Goal: Task Accomplishment & Management: Manage account settings

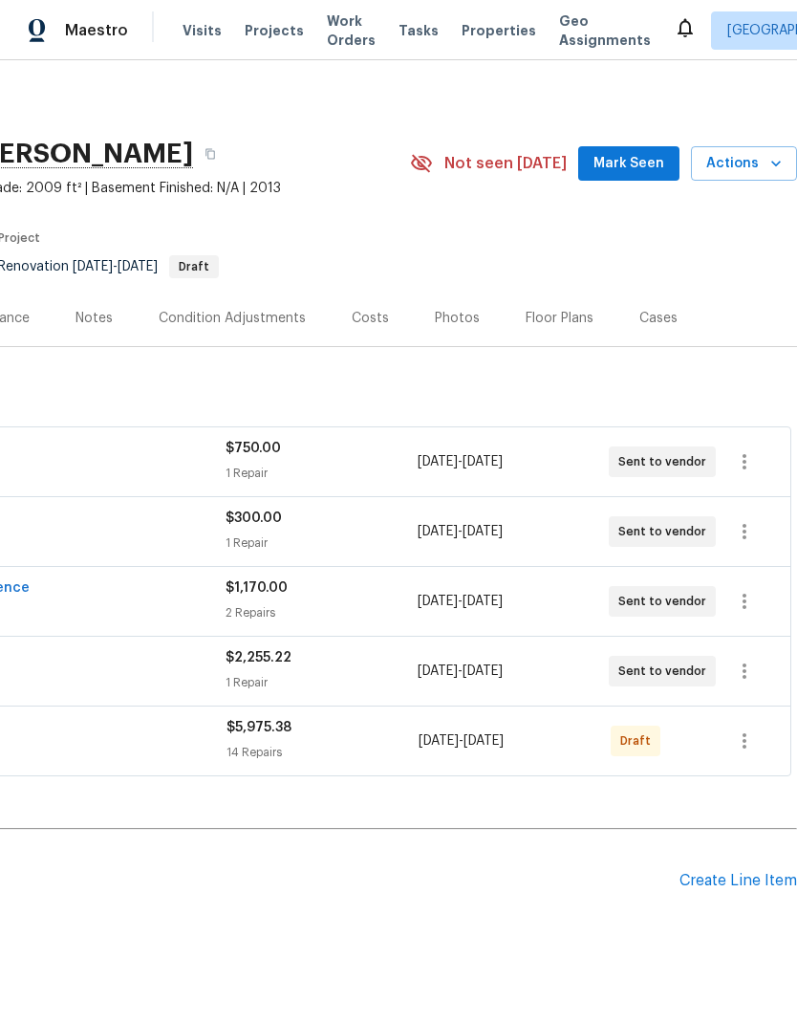
scroll to position [0, 283]
click at [746, 529] on icon "button" at bounding box center [744, 531] width 23 height 23
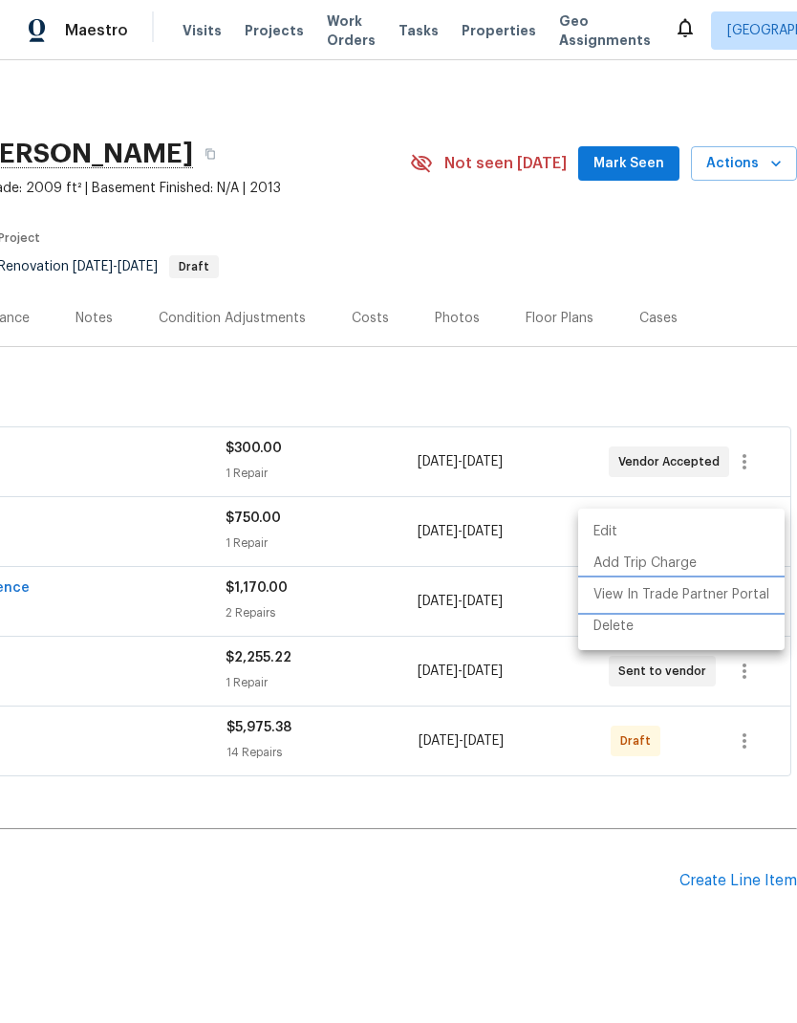
click at [730, 594] on li "View In Trade Partner Portal" at bounding box center [681, 595] width 206 height 32
click at [745, 589] on li "View In Trade Partner Portal" at bounding box center [681, 595] width 206 height 32
click at [478, 879] on div at bounding box center [398, 511] width 797 height 1023
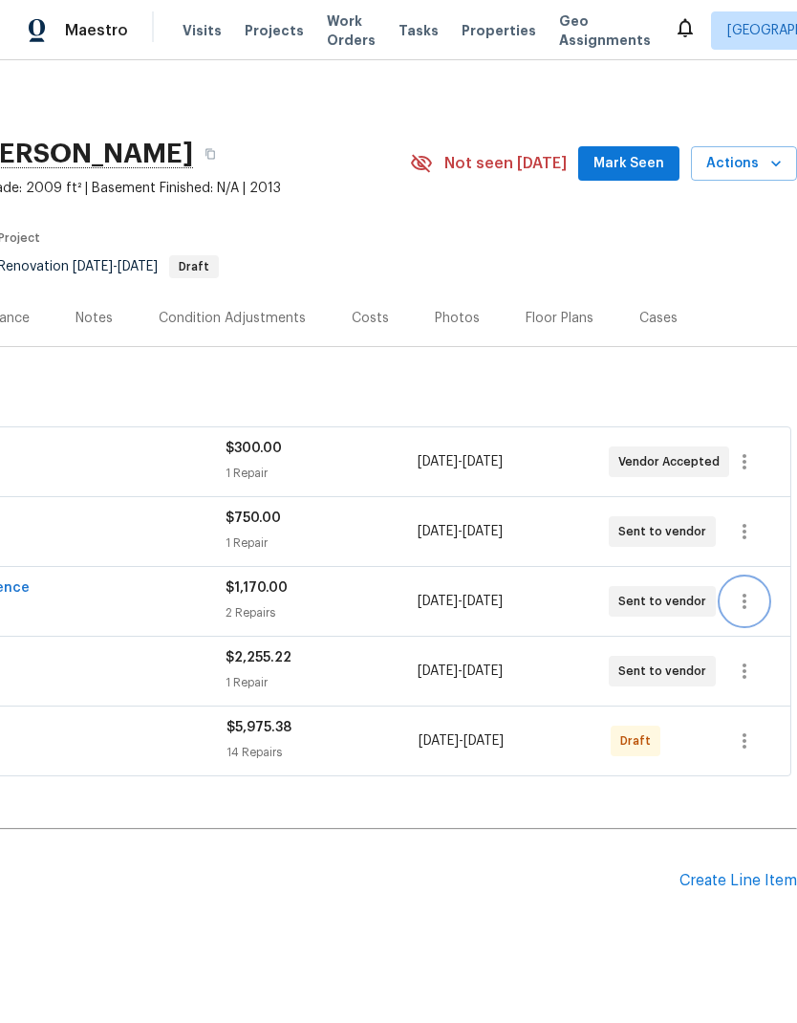
click at [745, 602] on icon "button" at bounding box center [745, 601] width 4 height 15
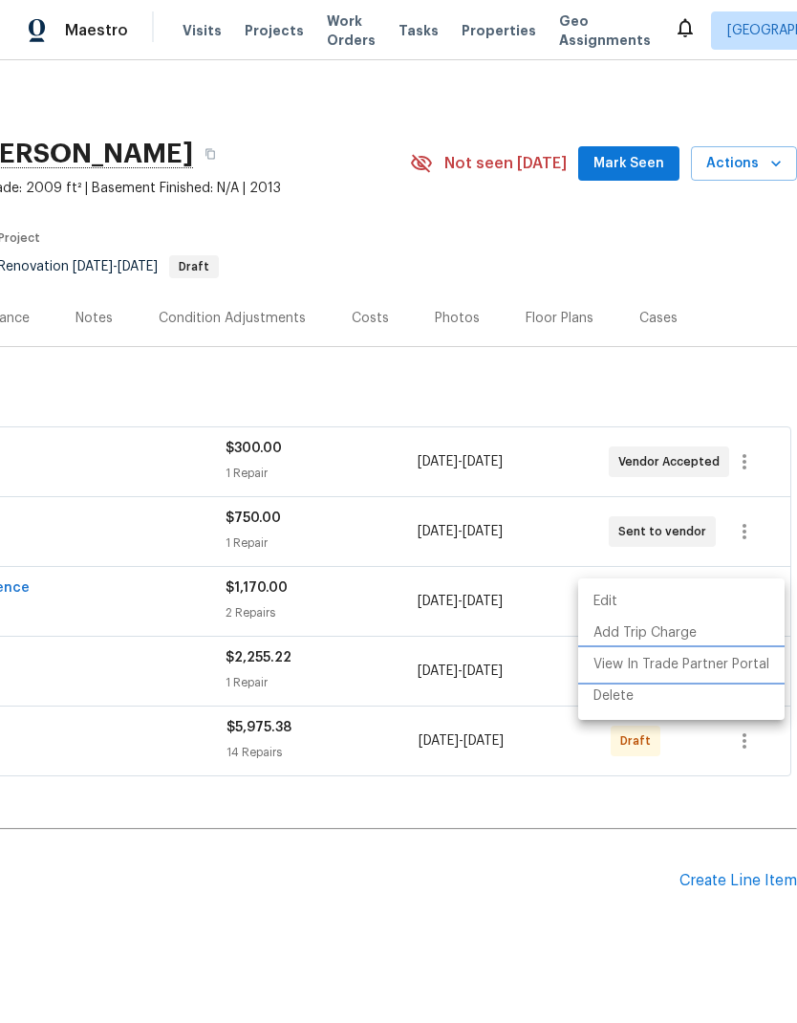
click at [740, 663] on li "View In Trade Partner Portal" at bounding box center [681, 665] width 206 height 32
click at [419, 871] on div at bounding box center [398, 511] width 797 height 1023
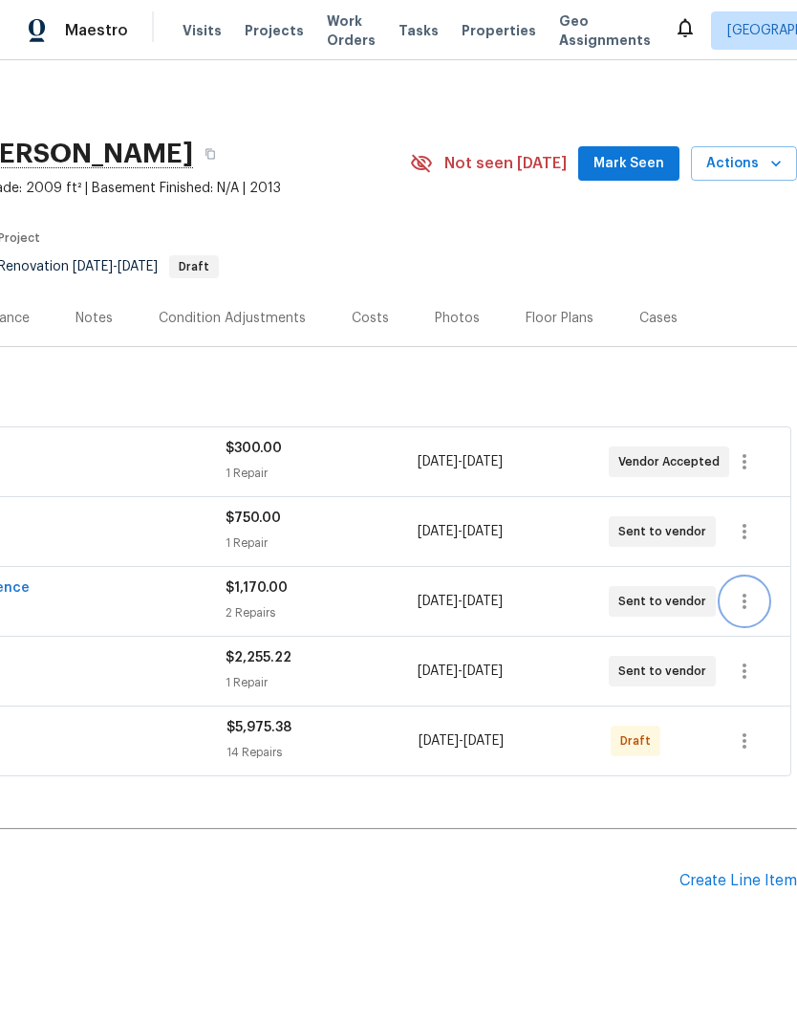
click at [743, 601] on icon "button" at bounding box center [745, 601] width 4 height 15
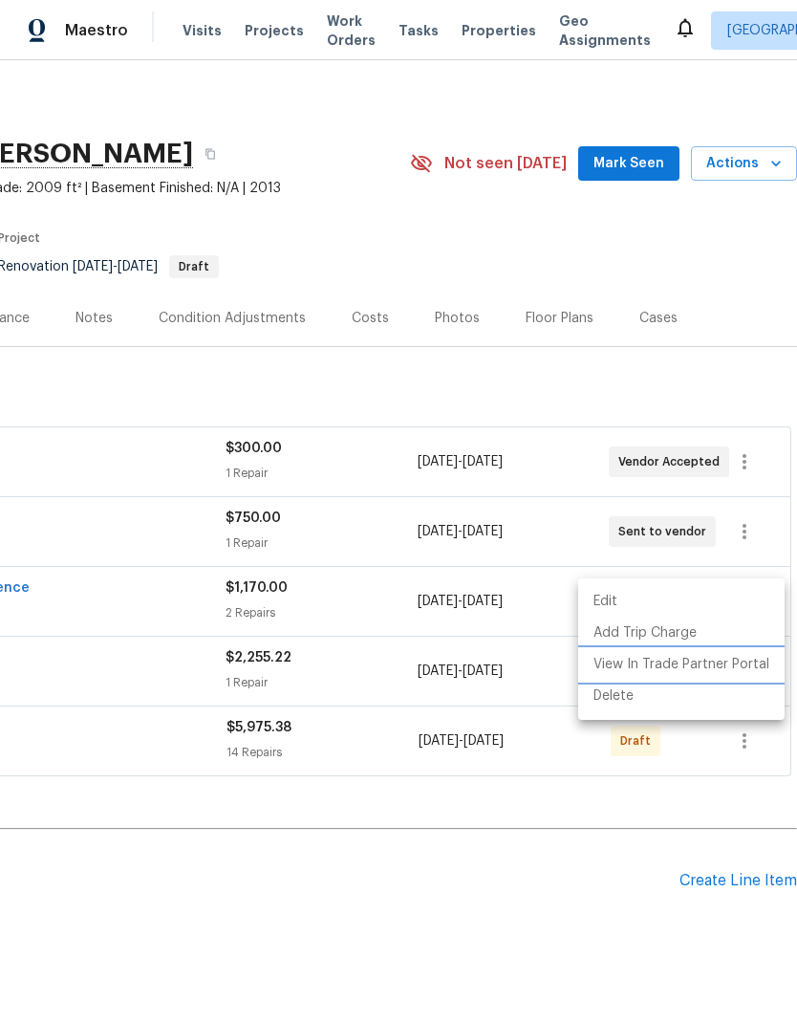
click at [743, 662] on li "View In Trade Partner Portal" at bounding box center [681, 665] width 206 height 32
click at [550, 855] on div at bounding box center [398, 511] width 797 height 1023
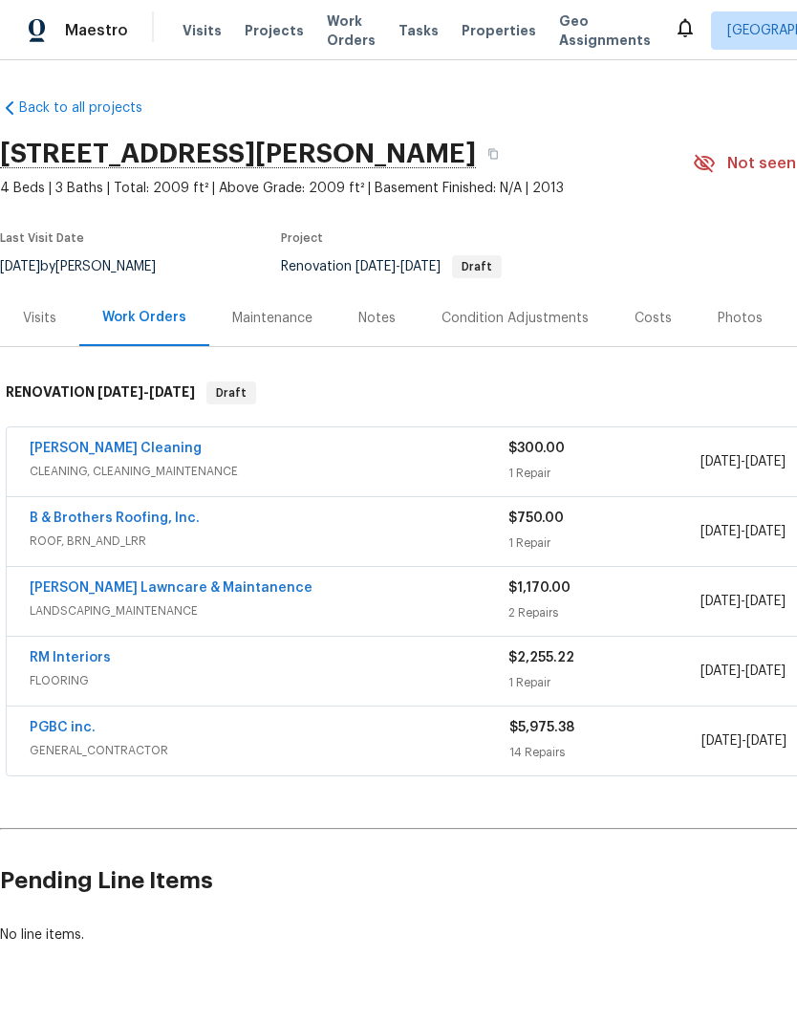
scroll to position [0, 0]
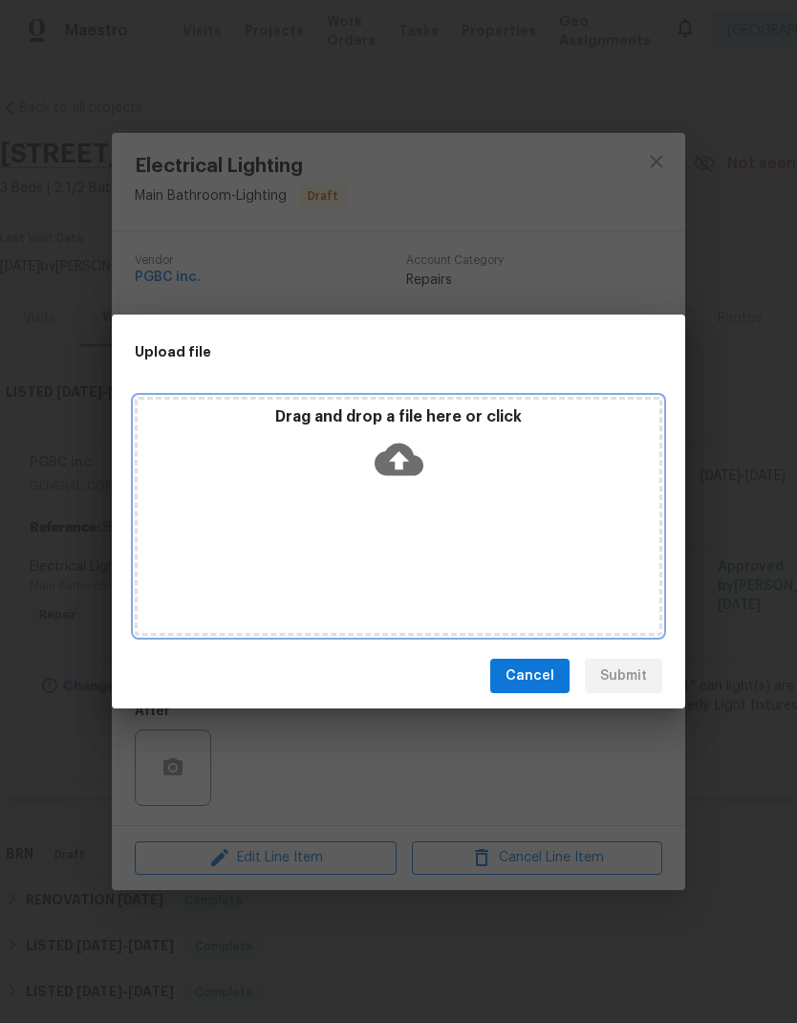
click at [412, 463] on icon at bounding box center [399, 460] width 49 height 33
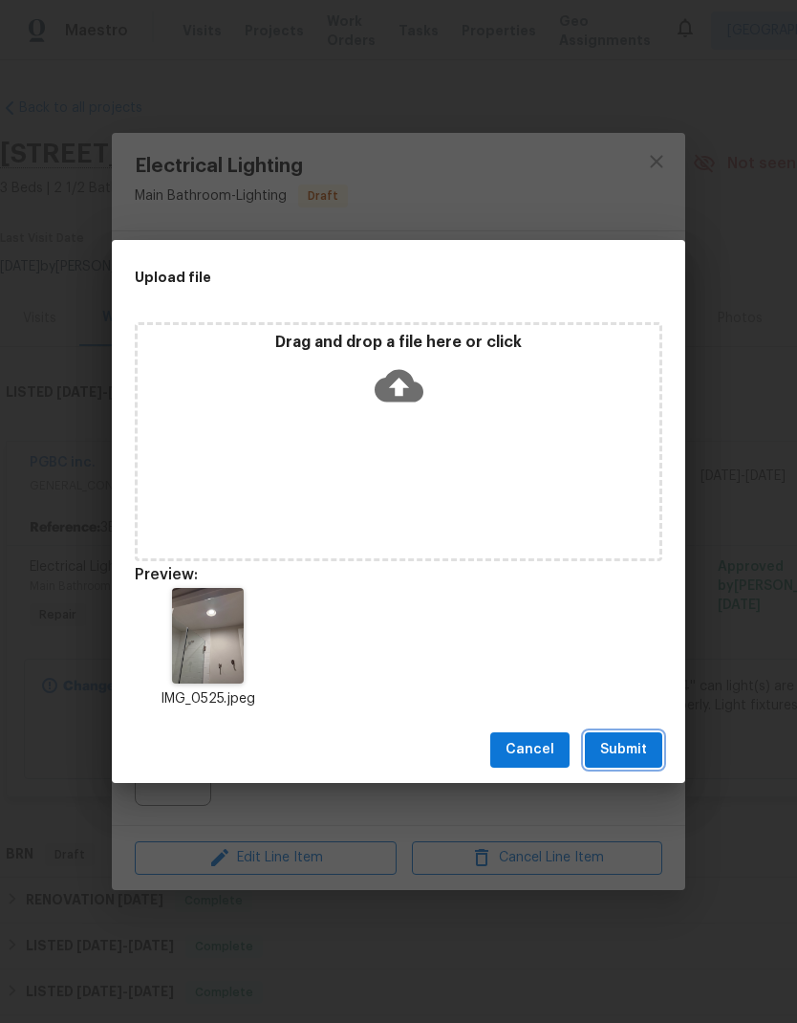
click at [635, 746] on span "Submit" at bounding box center [623, 750] width 47 height 24
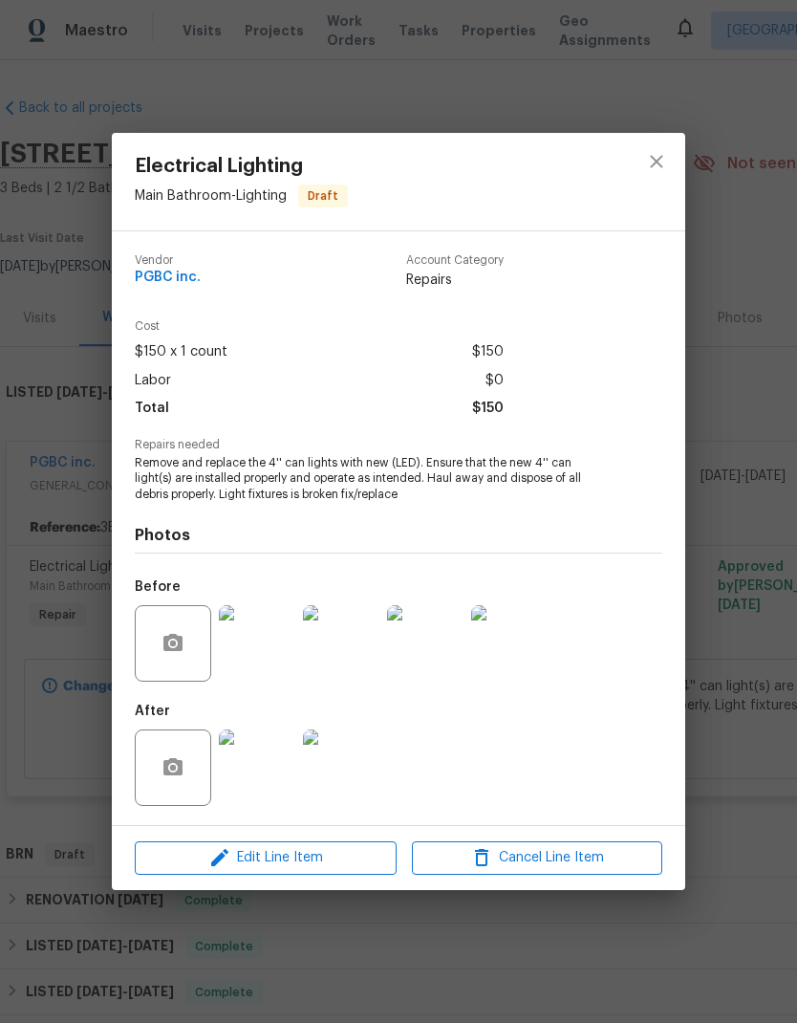
click at [280, 780] on img at bounding box center [257, 767] width 76 height 76
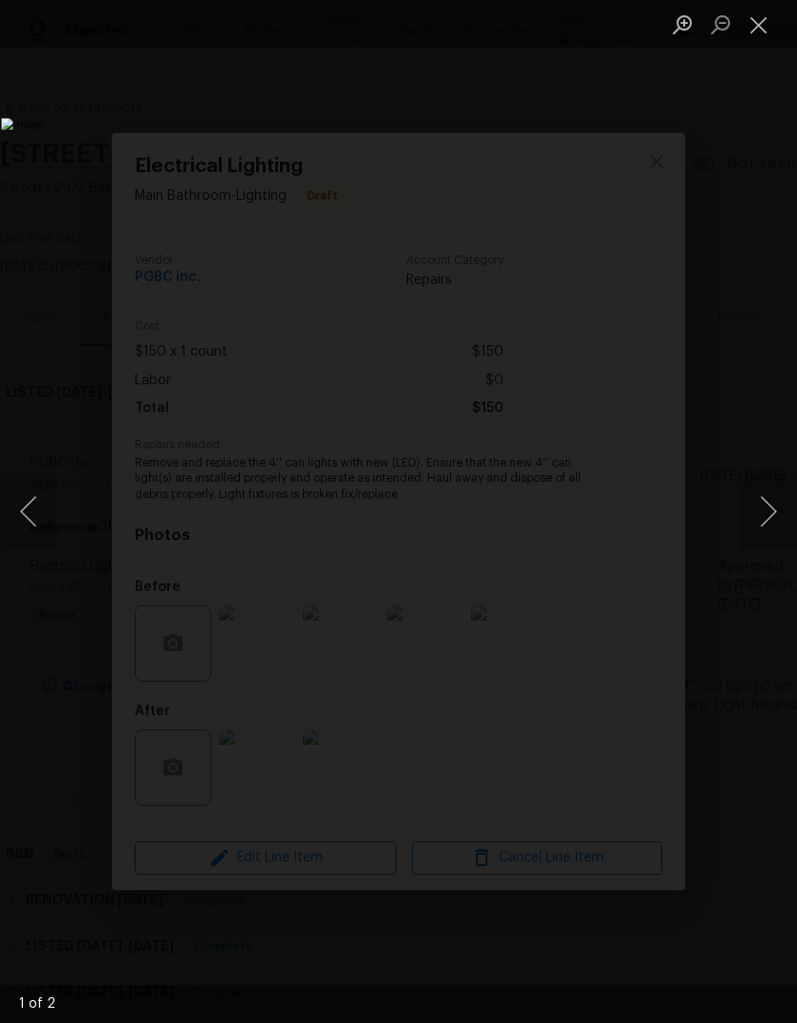
click at [757, 37] on button "Close lightbox" at bounding box center [759, 24] width 38 height 33
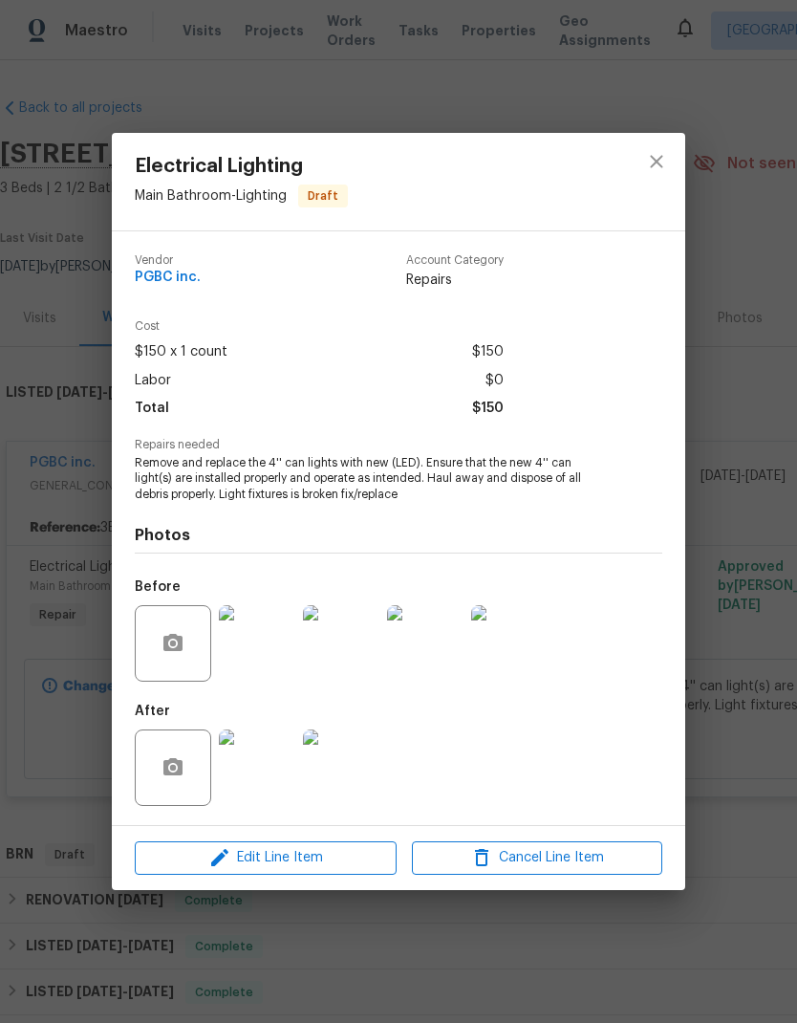
click at [363, 759] on img at bounding box center [341, 767] width 76 height 76
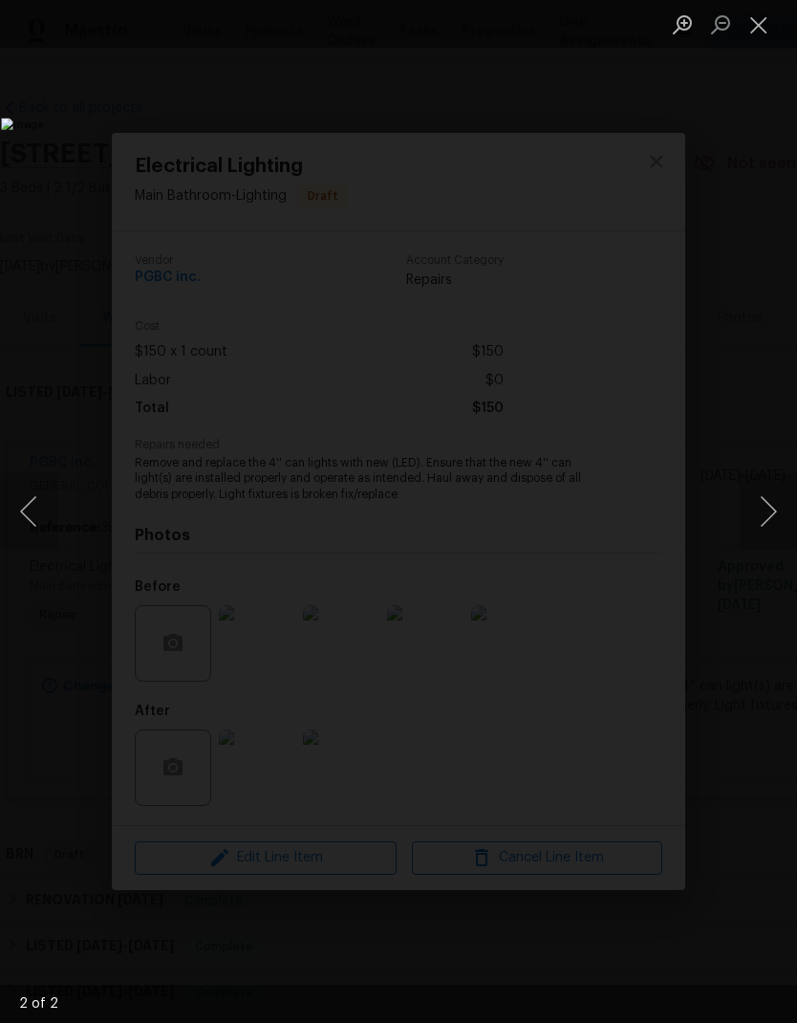
click at [763, 36] on button "Close lightbox" at bounding box center [759, 24] width 38 height 33
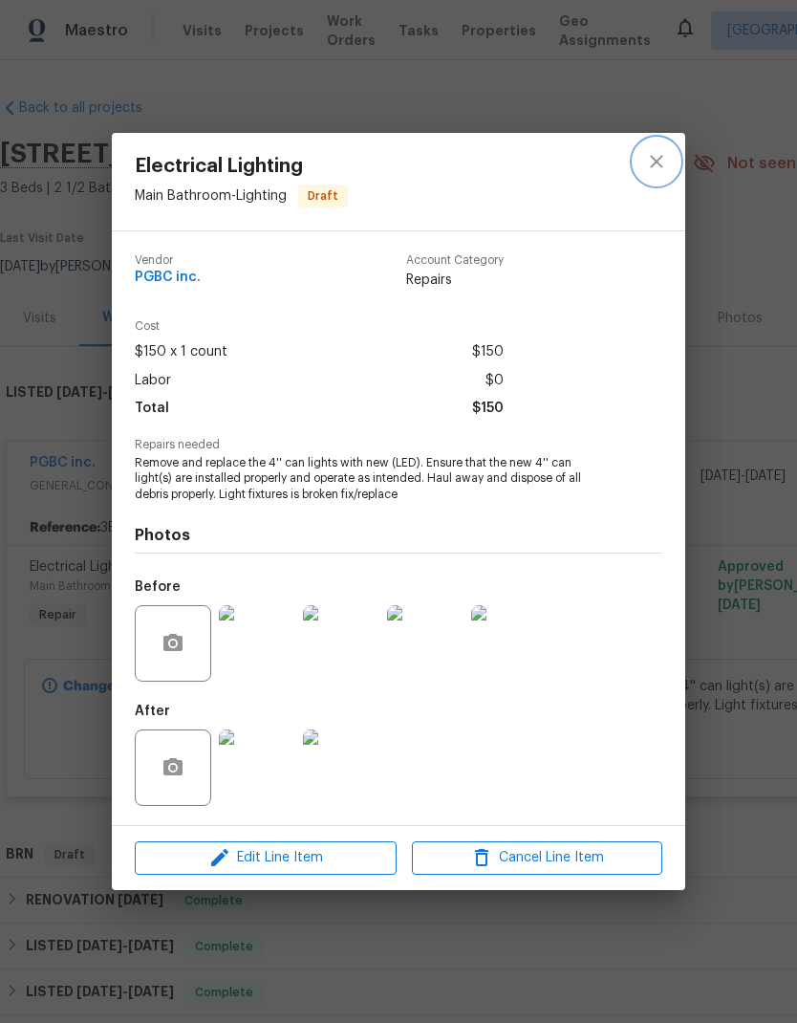
click at [671, 166] on button "close" at bounding box center [657, 162] width 46 height 46
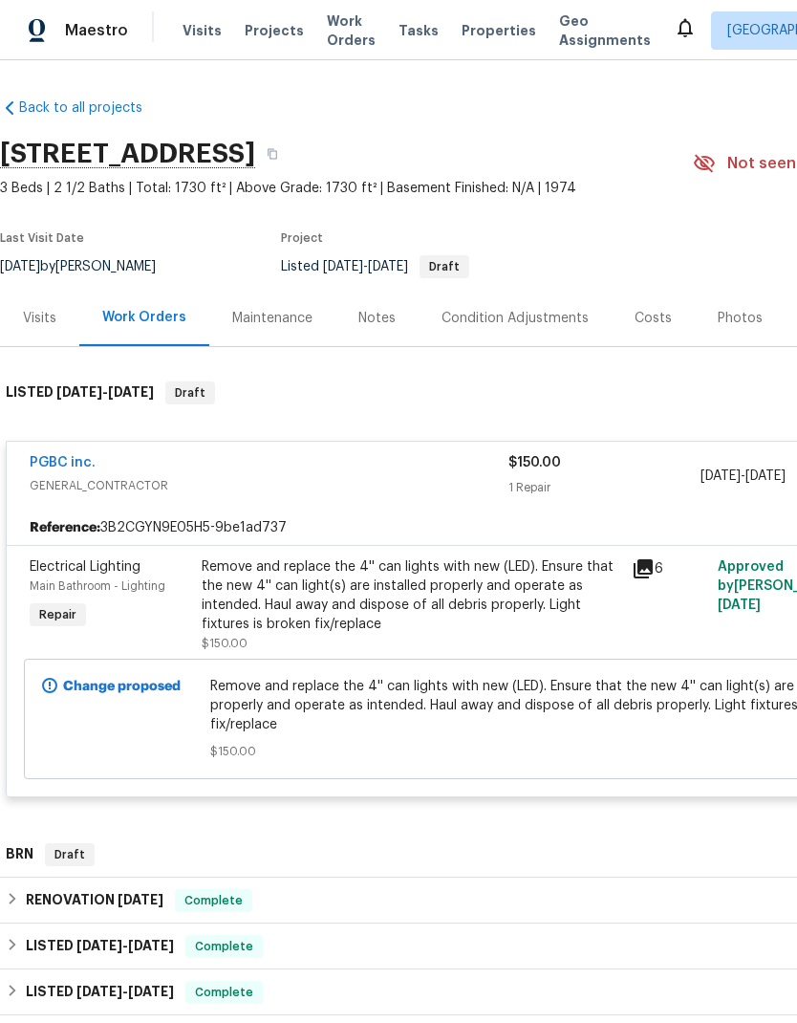
click at [71, 461] on link "PGBC inc." at bounding box center [63, 462] width 66 height 13
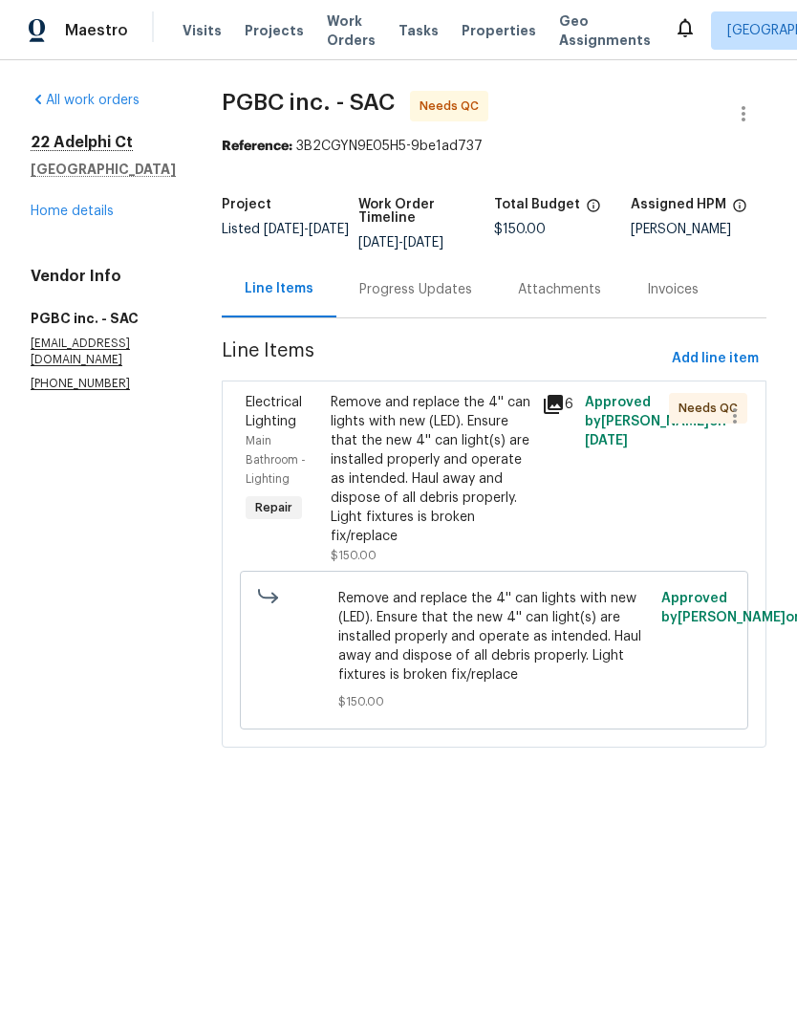
click at [444, 474] on div "Remove and replace the 4'' can lights with new (LED). Ensure that the new 4'' c…" at bounding box center [431, 469] width 201 height 153
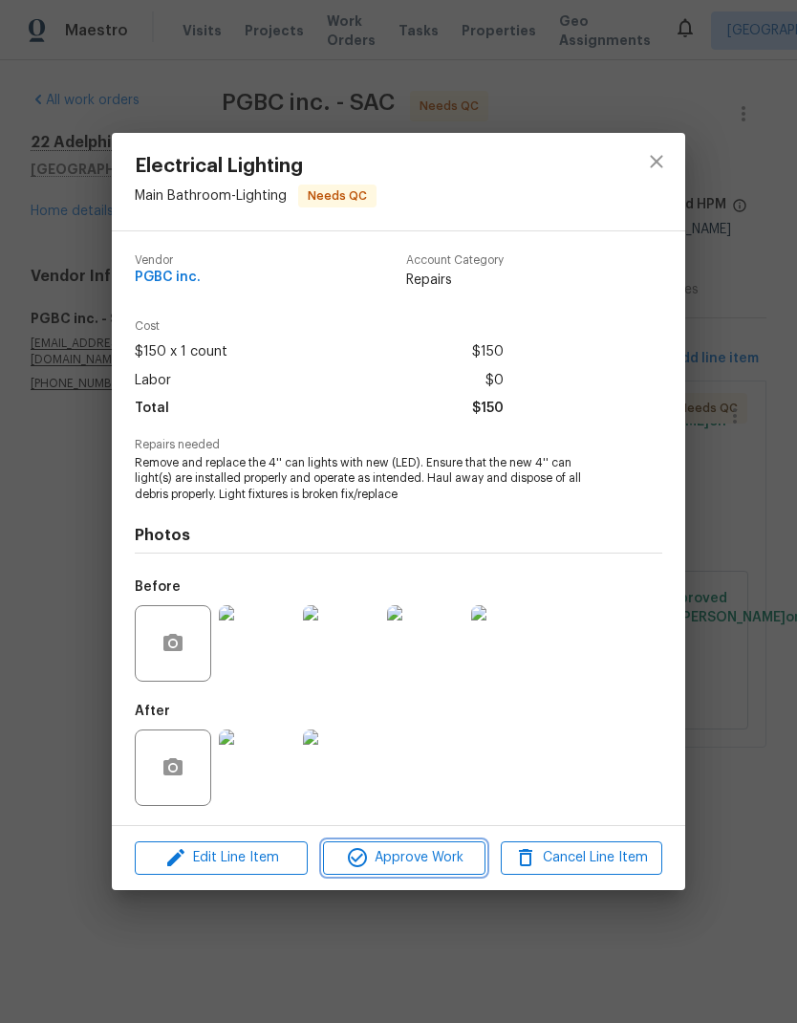
click at [432, 858] on span "Approve Work" at bounding box center [404, 858] width 150 height 24
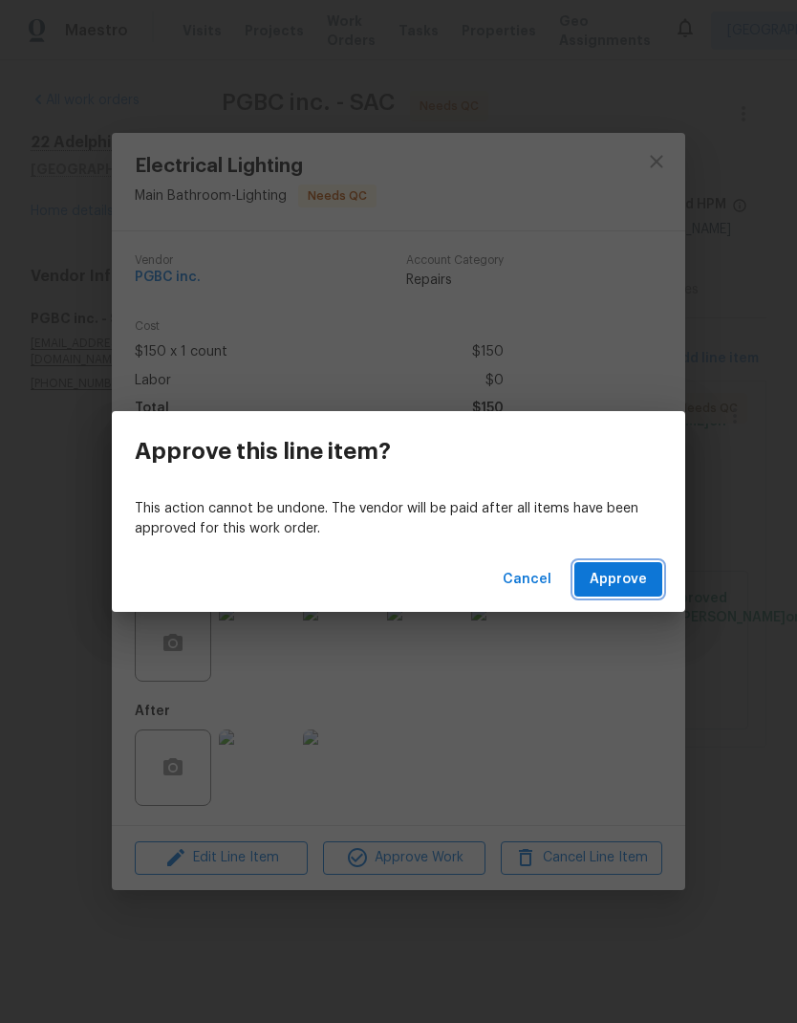
click at [637, 571] on span "Approve" at bounding box center [618, 580] width 57 height 24
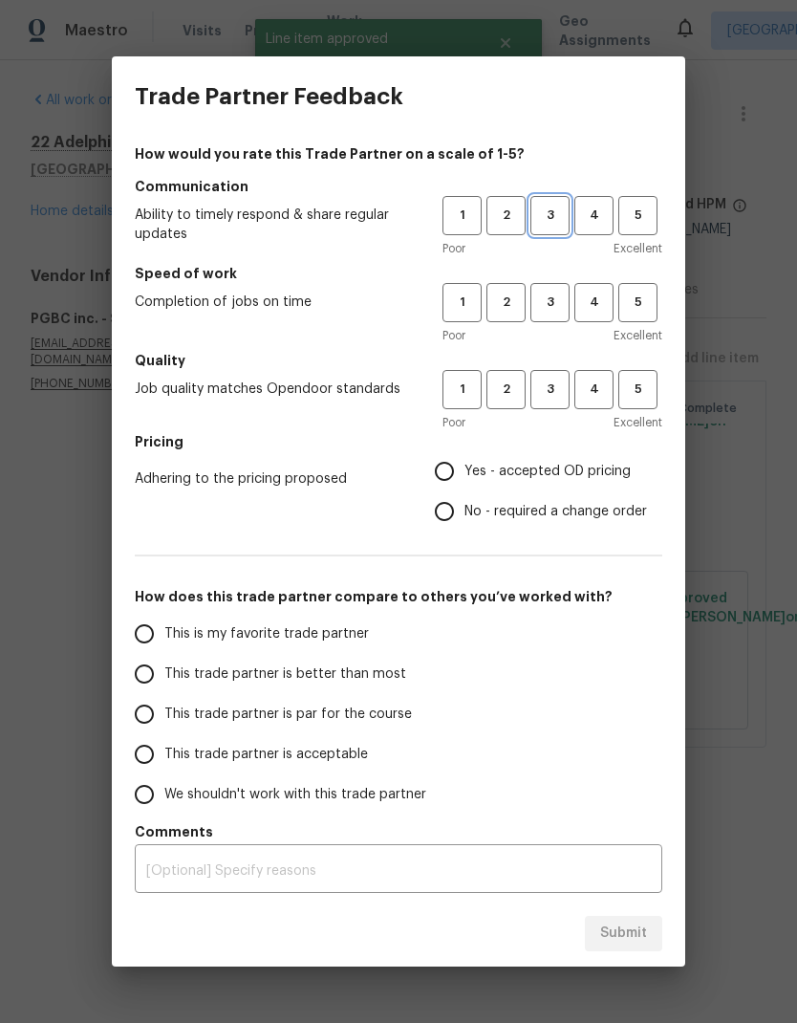
click at [549, 216] on span "3" at bounding box center [549, 216] width 35 height 22
click at [558, 300] on span "3" at bounding box center [549, 303] width 35 height 22
click at [557, 394] on span "3" at bounding box center [549, 390] width 35 height 22
click at [461, 472] on input "Yes - accepted OD pricing" at bounding box center [444, 471] width 40 height 40
radio input "true"
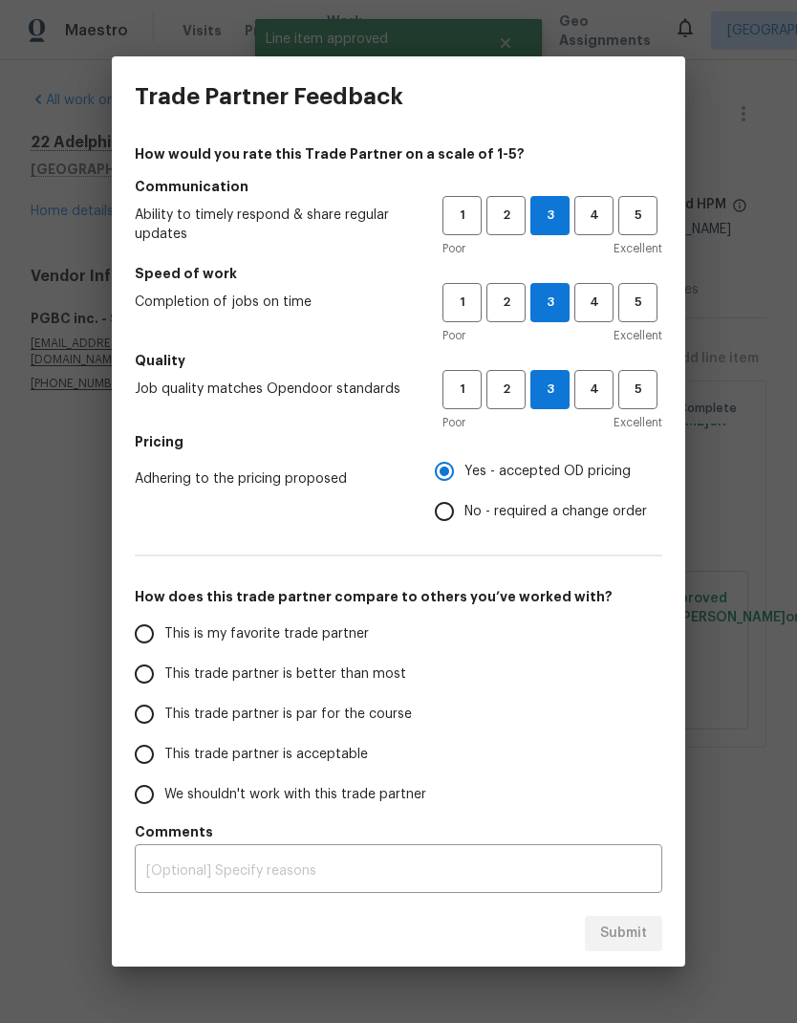
click at [157, 718] on input "This trade partner is par for the course" at bounding box center [144, 714] width 40 height 40
click at [636, 929] on span "Submit" at bounding box center [623, 934] width 47 height 24
radio input "true"
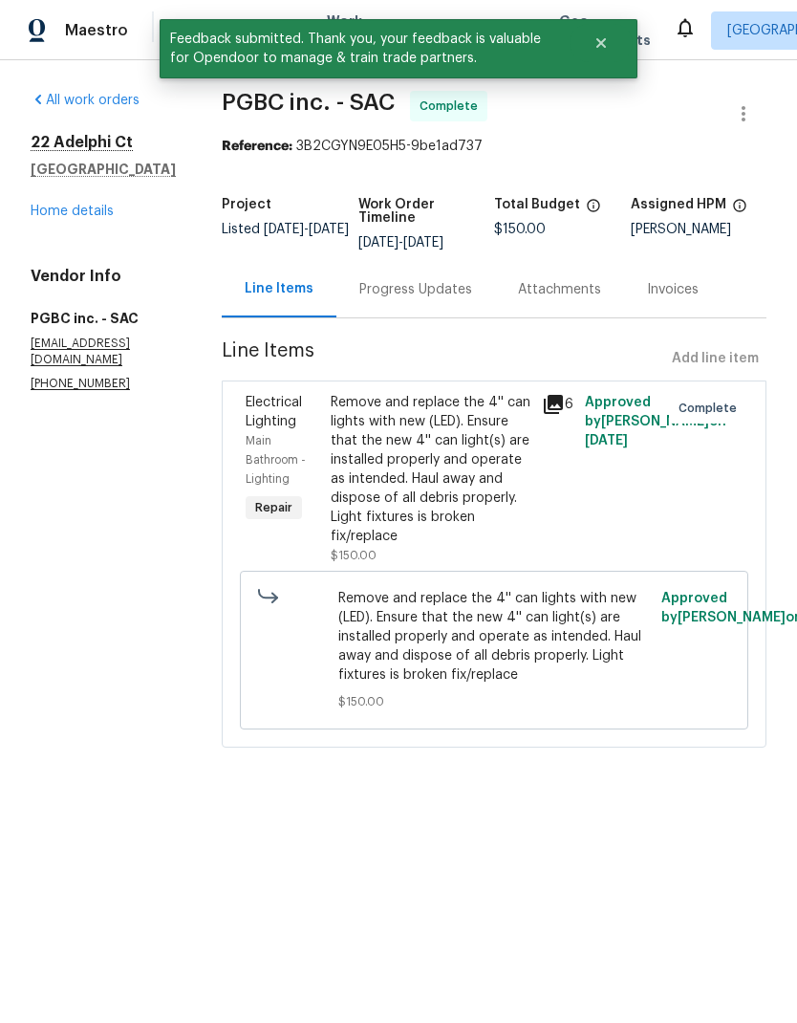
click at [76, 218] on link "Home details" at bounding box center [72, 211] width 83 height 13
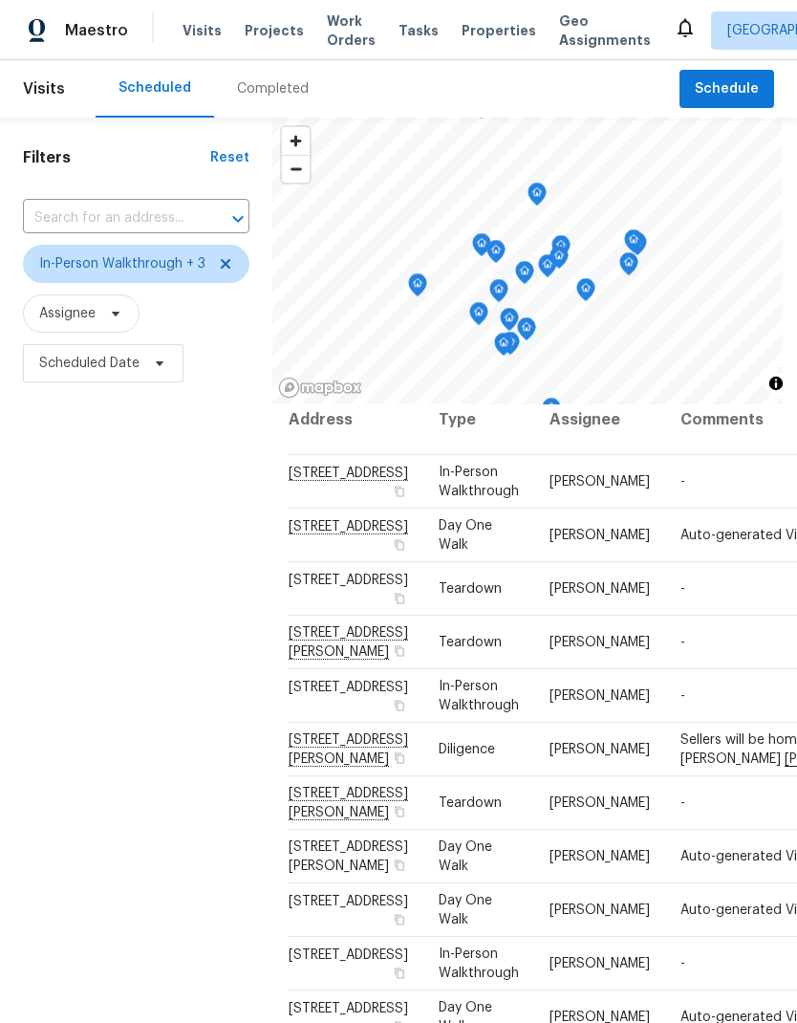
scroll to position [17, 8]
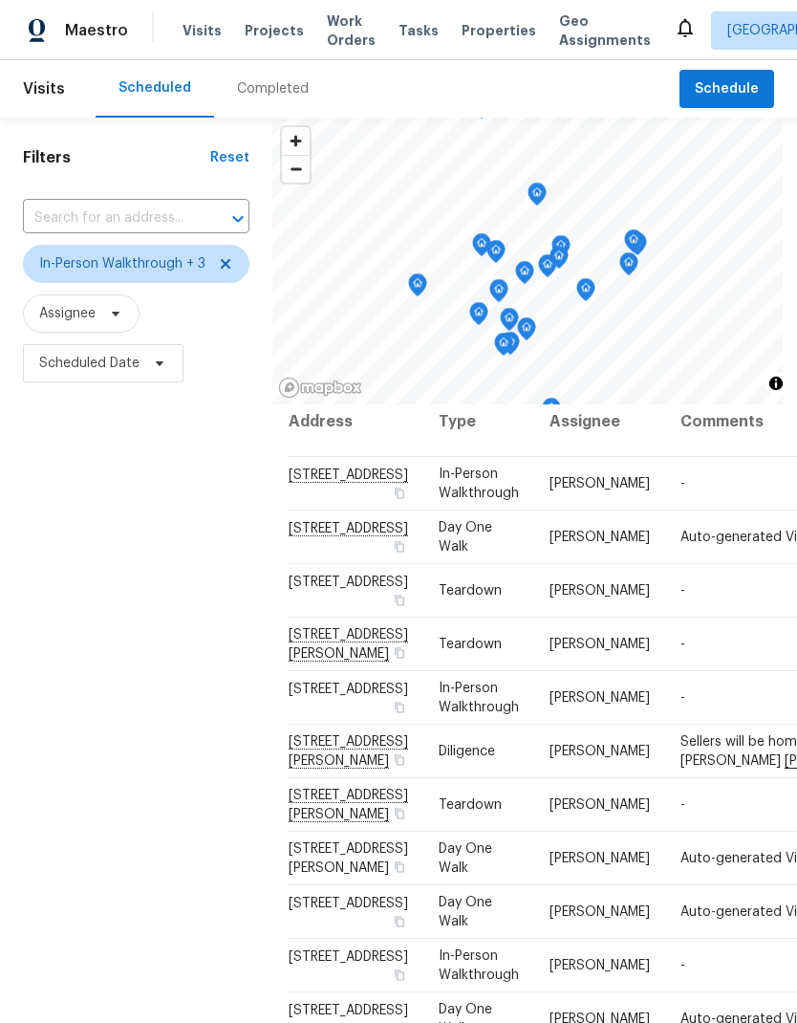
click at [196, 825] on div "Filters Reset ​ In-Person Walkthrough + 3 Assignee Scheduled Date" at bounding box center [136, 670] width 272 height 1105
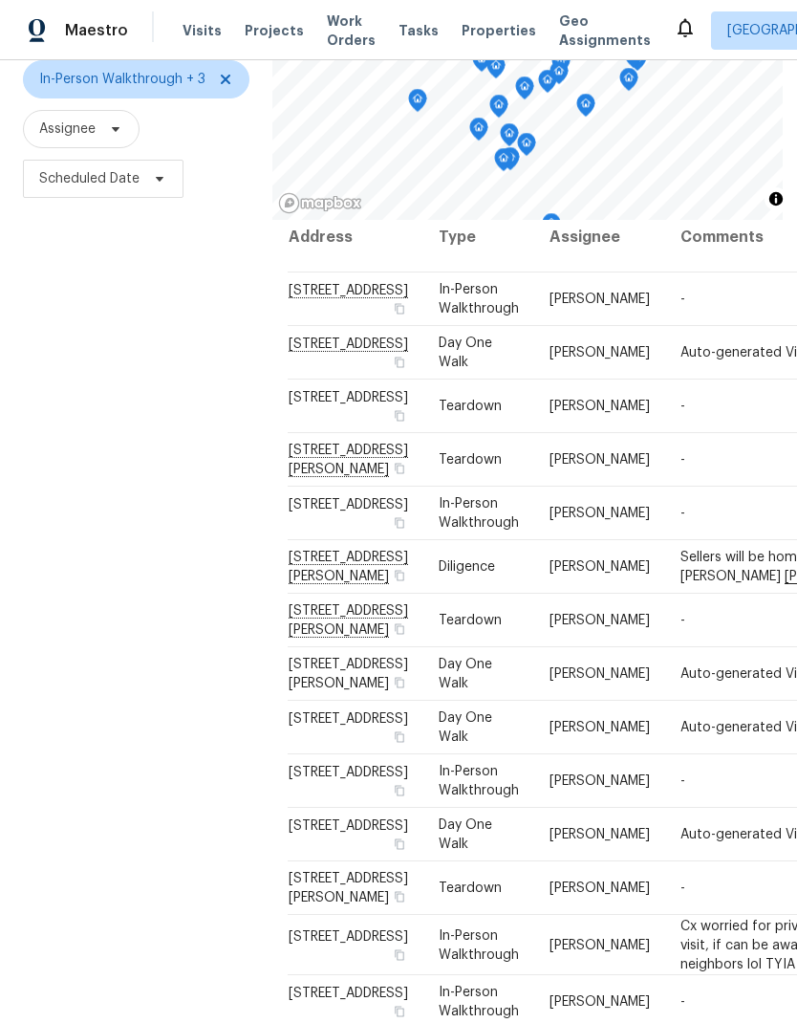
scroll to position [76, 0]
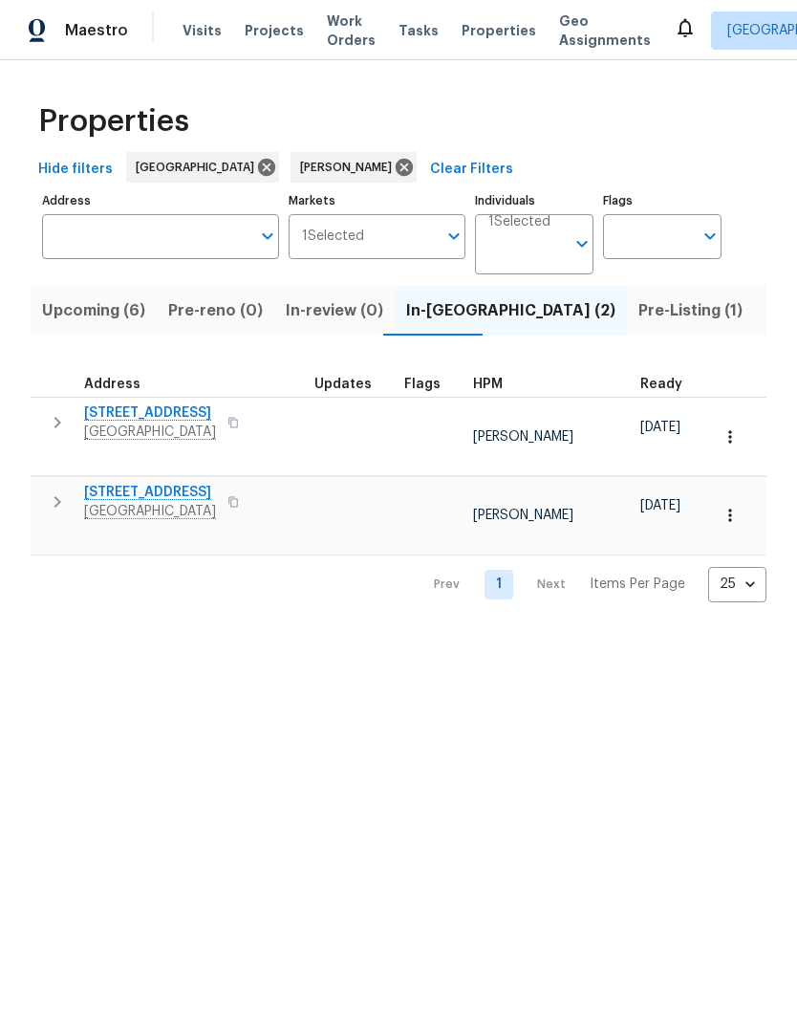
click at [639, 316] on span "Pre-Listing (1)" at bounding box center [691, 310] width 104 height 27
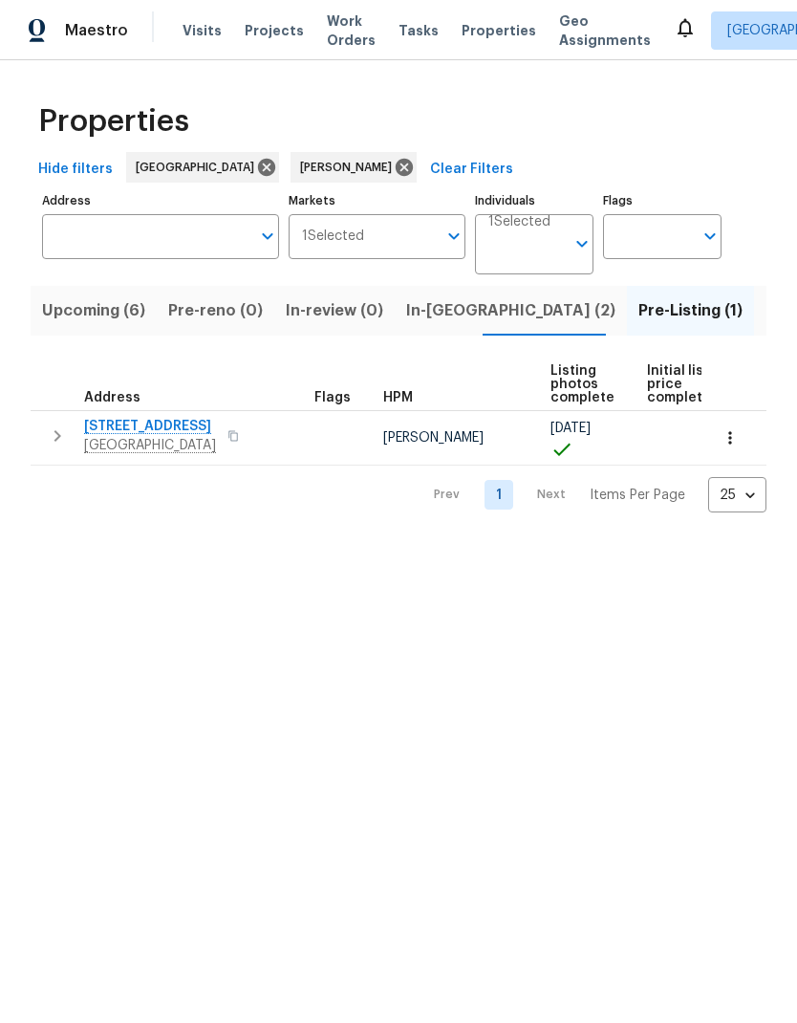
click at [63, 316] on span "Upcoming (6)" at bounding box center [93, 310] width 103 height 27
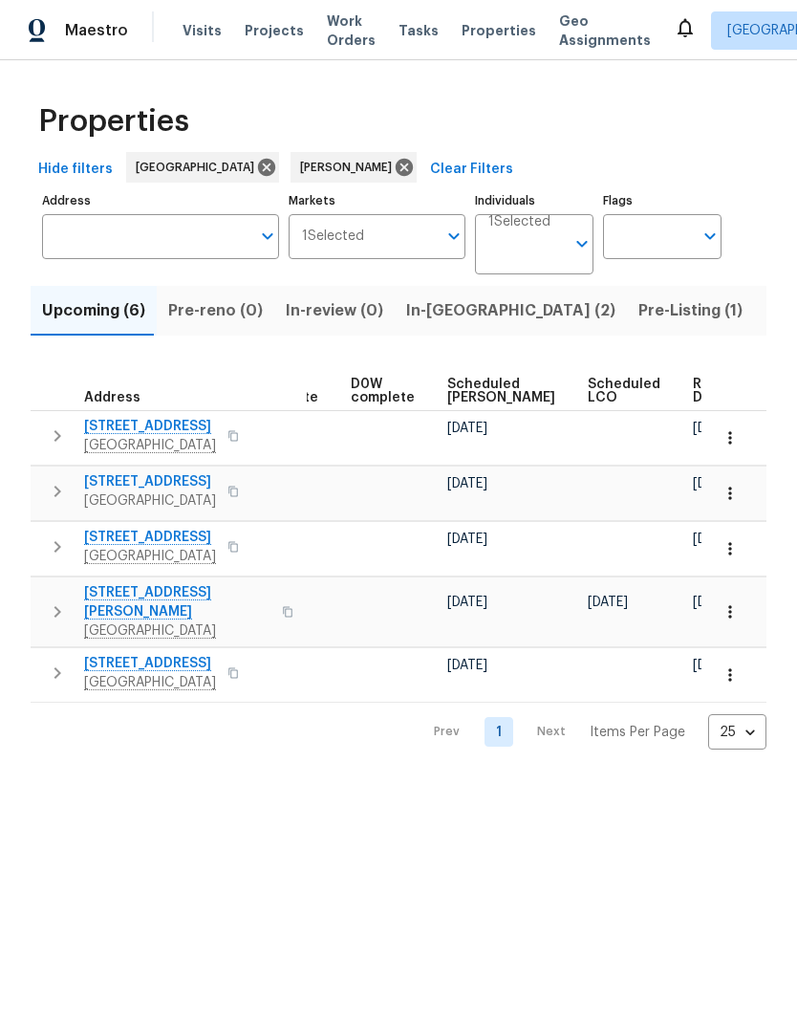
scroll to position [0, 500]
click at [695, 402] on span "Ready Date" at bounding box center [716, 391] width 42 height 27
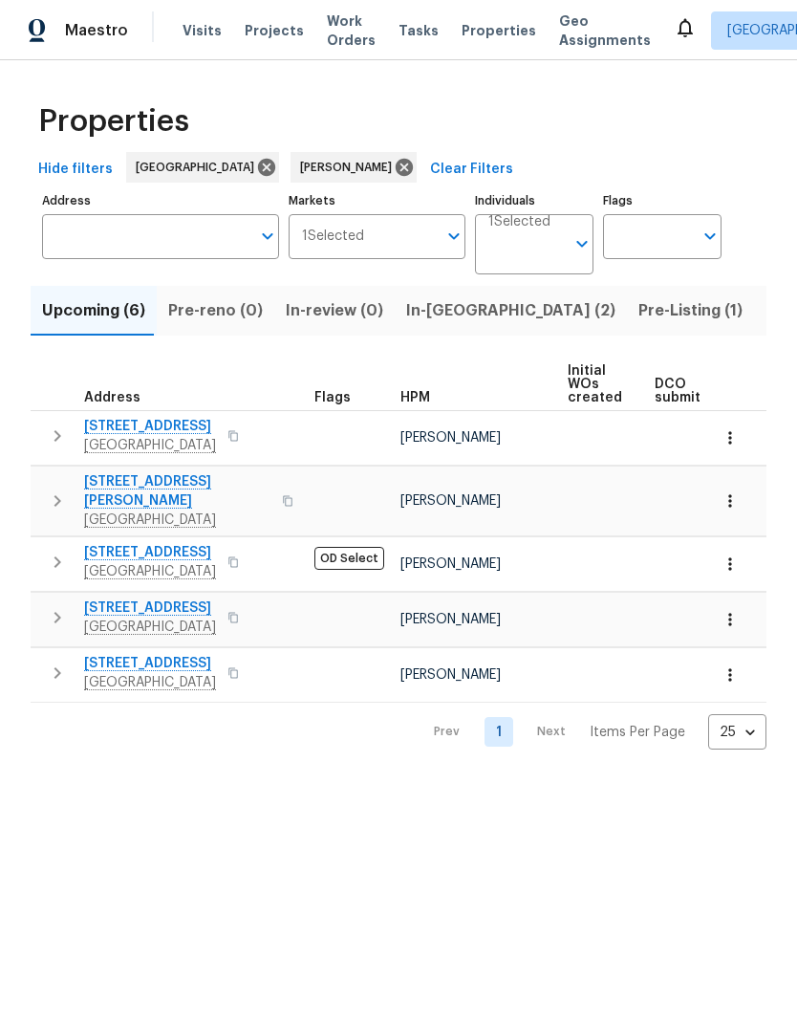
click at [180, 427] on span "4087 Preserve Way" at bounding box center [150, 426] width 132 height 19
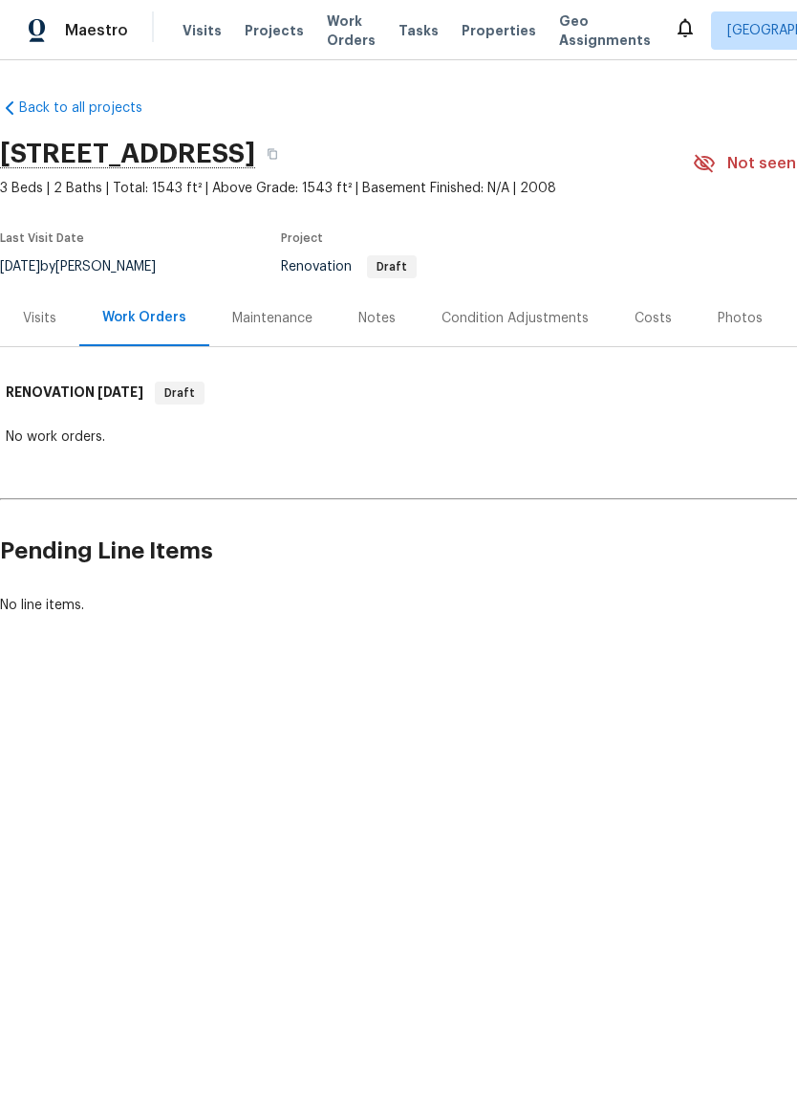
click at [647, 318] on div "Costs" at bounding box center [653, 318] width 37 height 19
